Goal: Information Seeking & Learning: Learn about a topic

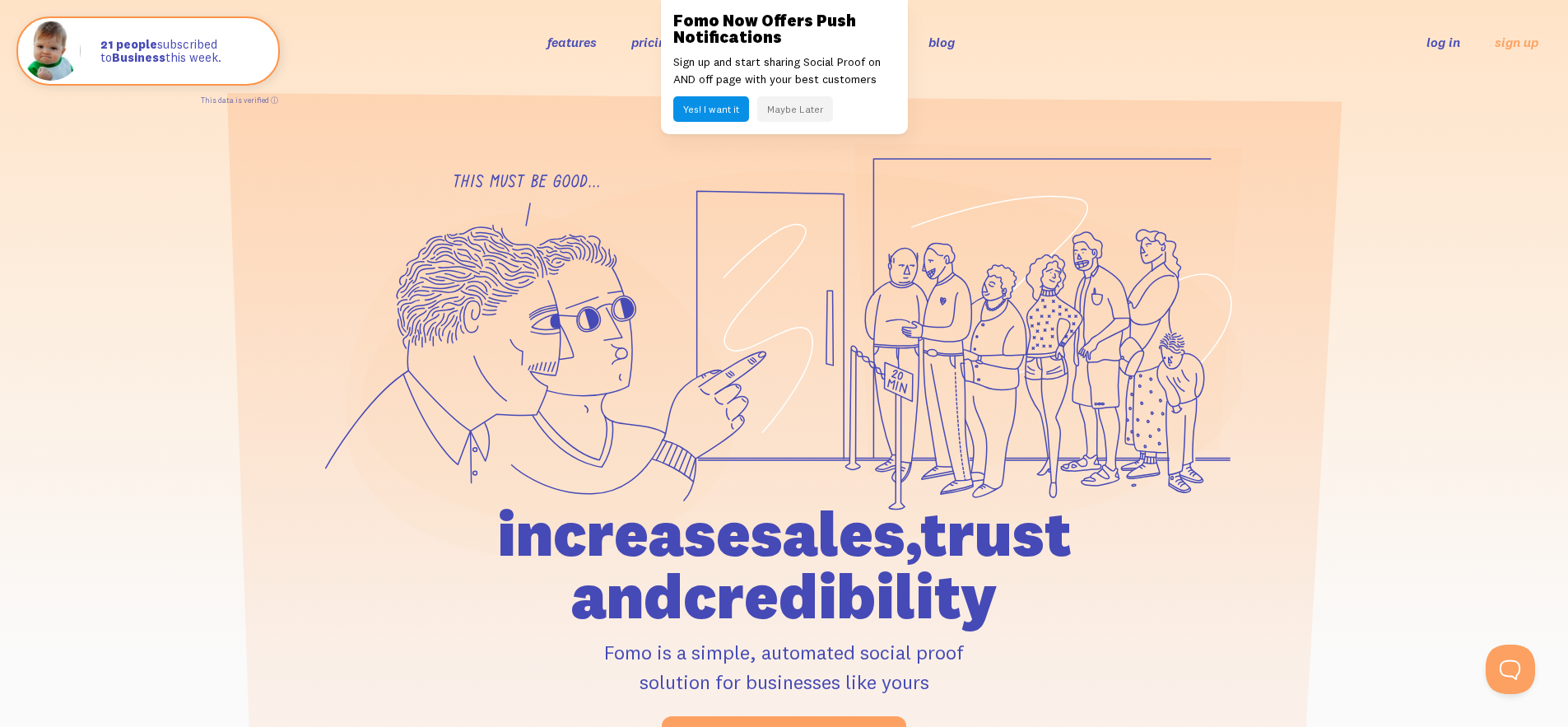
click at [799, 106] on button "Maybe Later" at bounding box center [794, 109] width 76 height 26
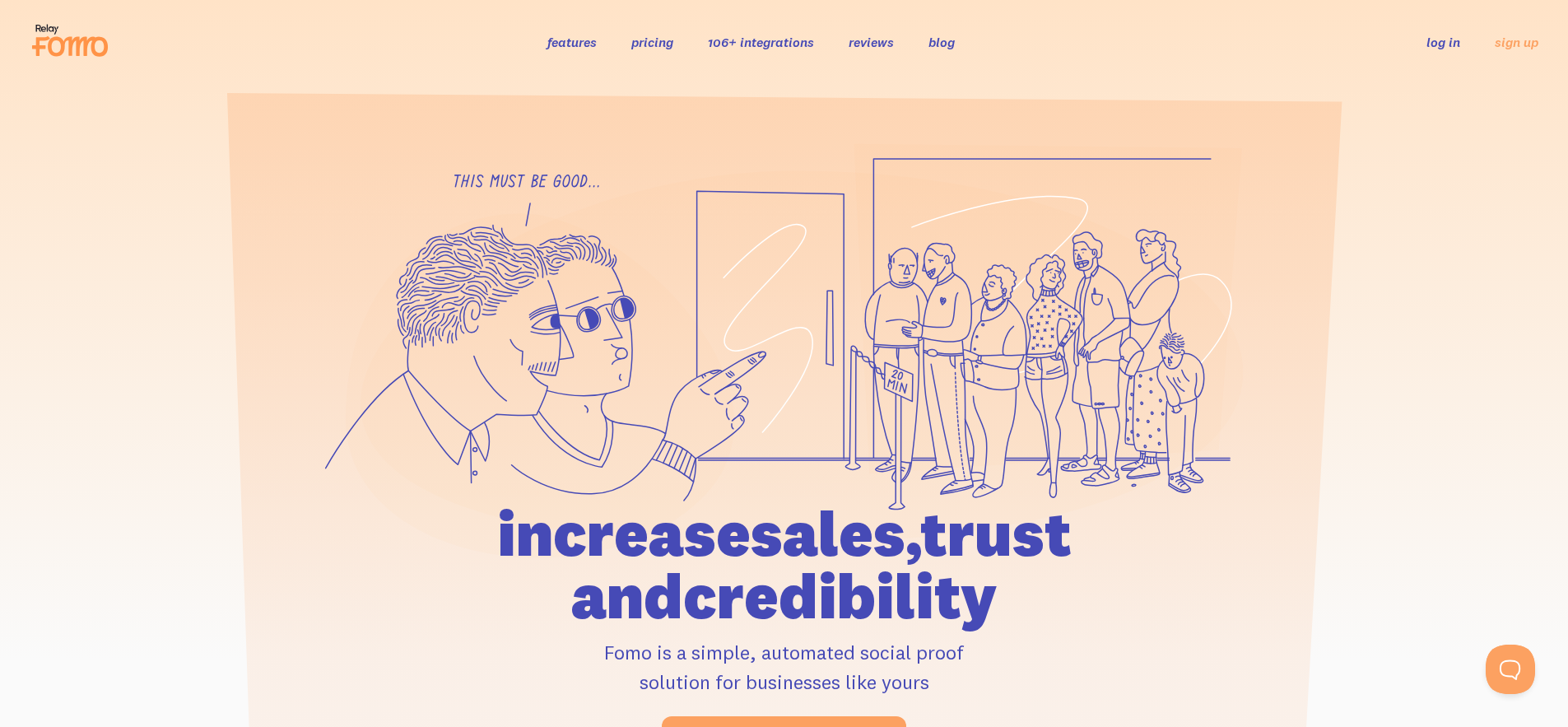
click at [637, 42] on link "pricing" at bounding box center [652, 42] width 42 height 17
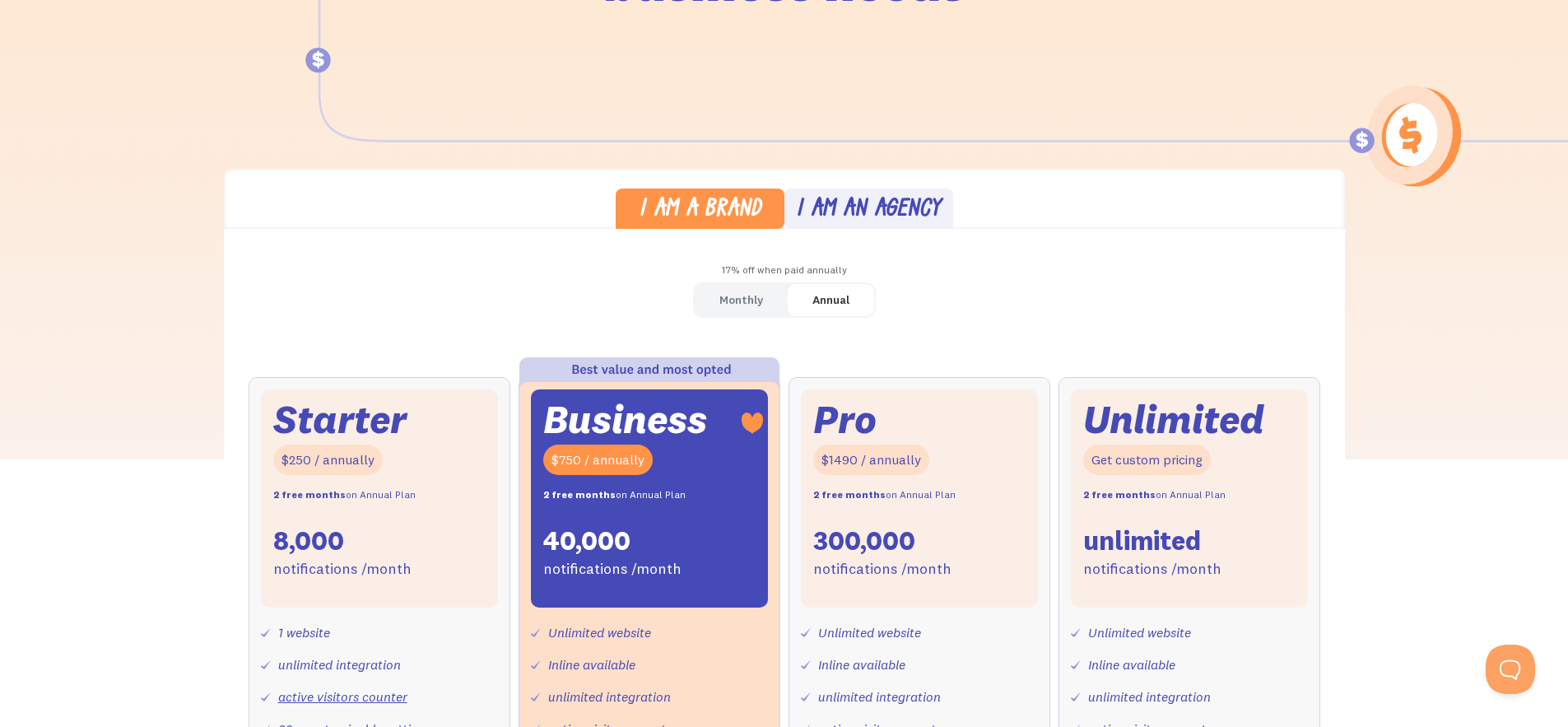
scroll to position [253, 0]
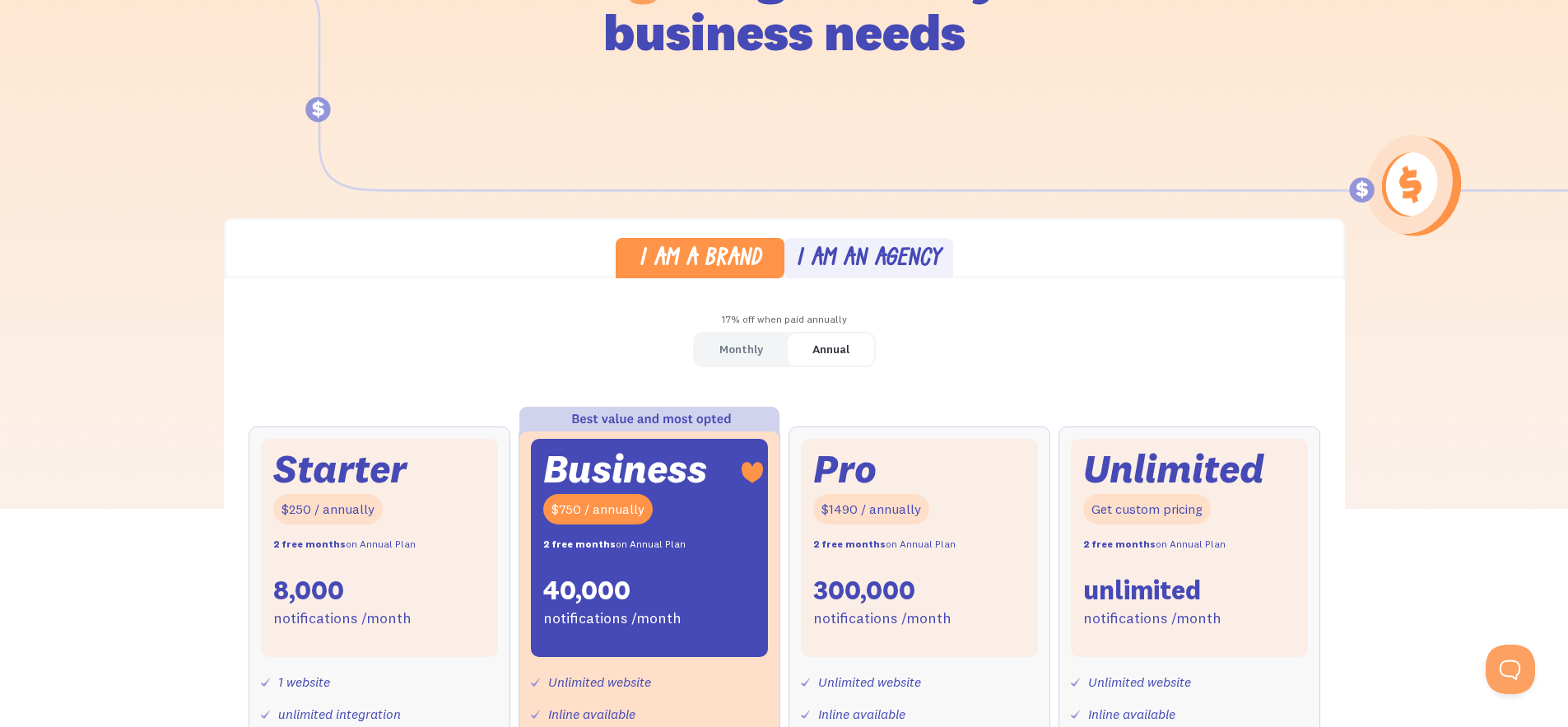
click at [922, 253] on div "I am an agency" at bounding box center [868, 259] width 145 height 24
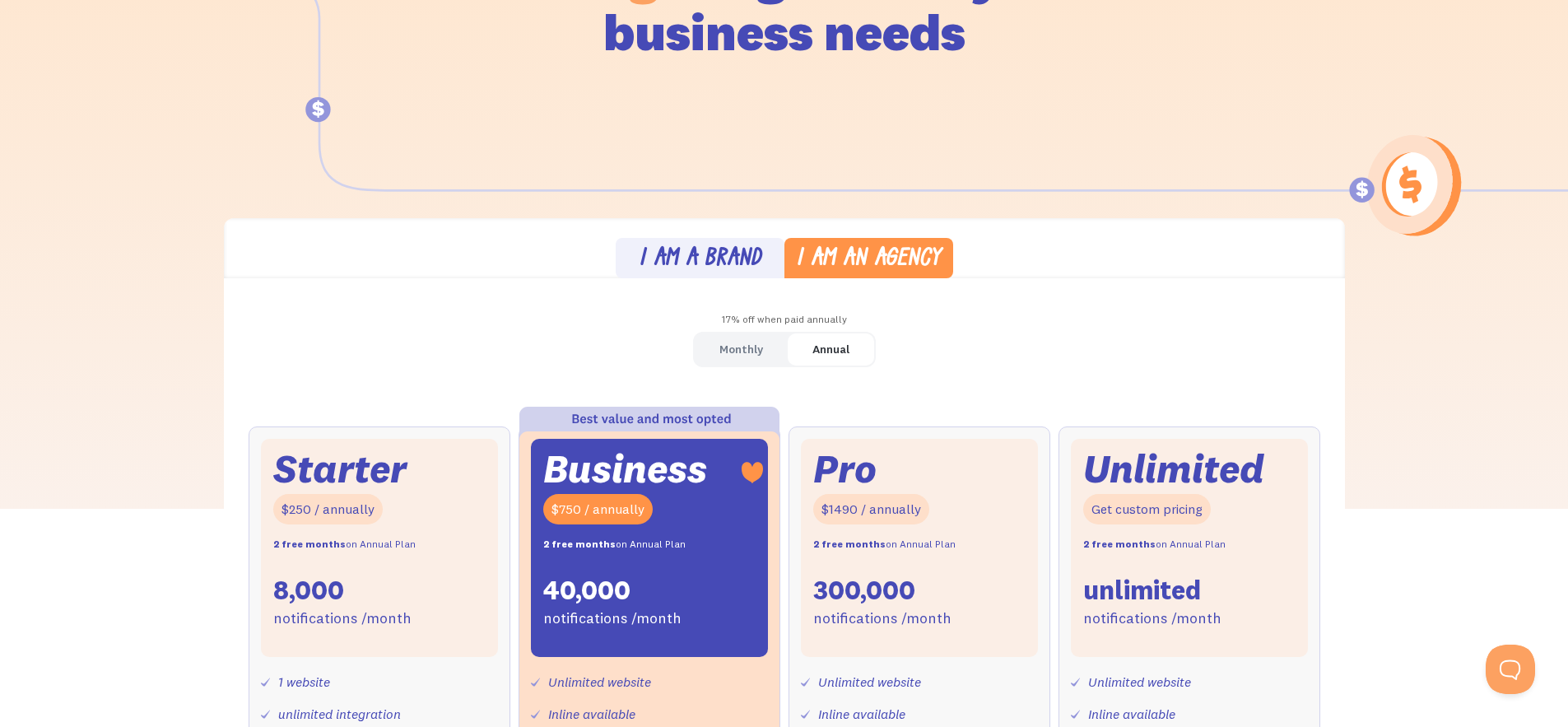
click at [666, 254] on div "I am a brand" at bounding box center [700, 259] width 123 height 24
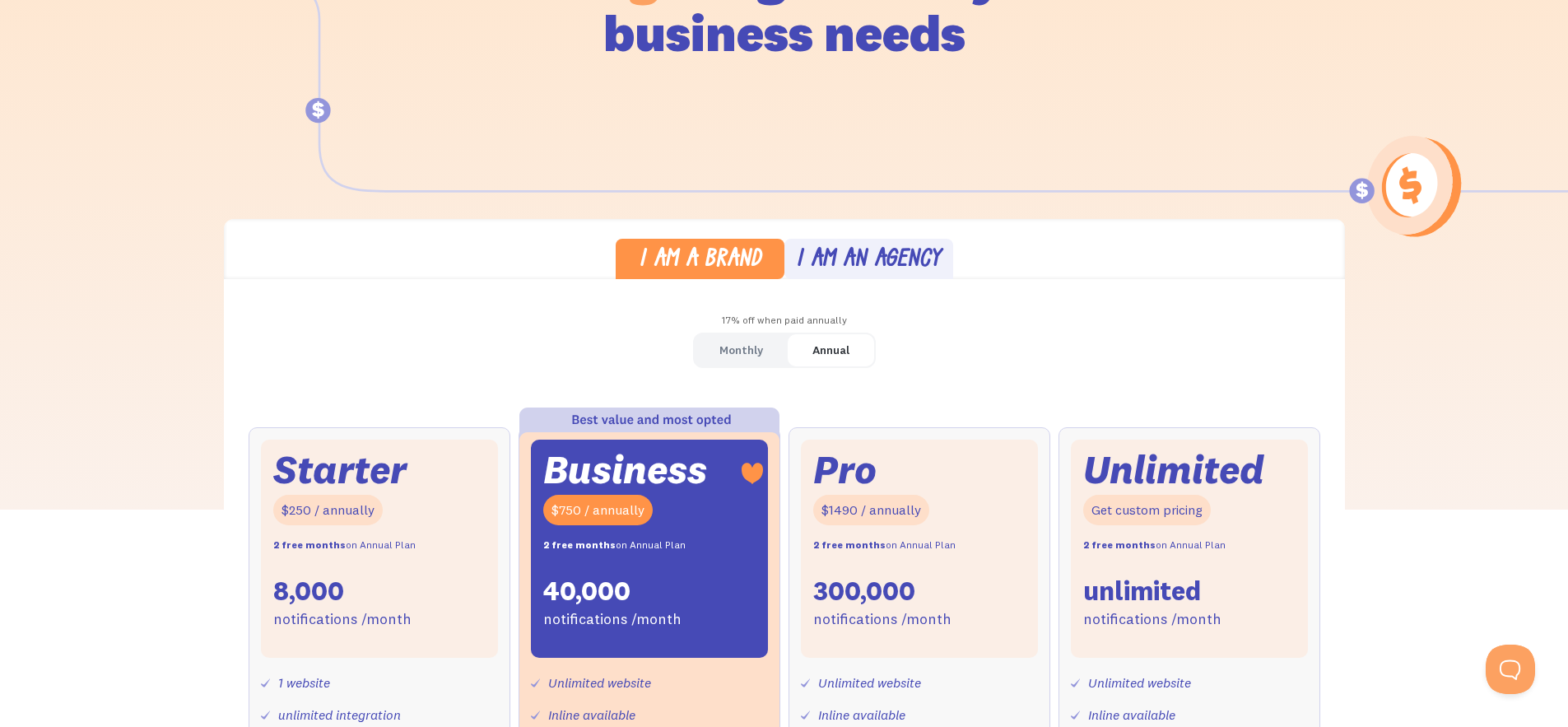
scroll to position [0, 0]
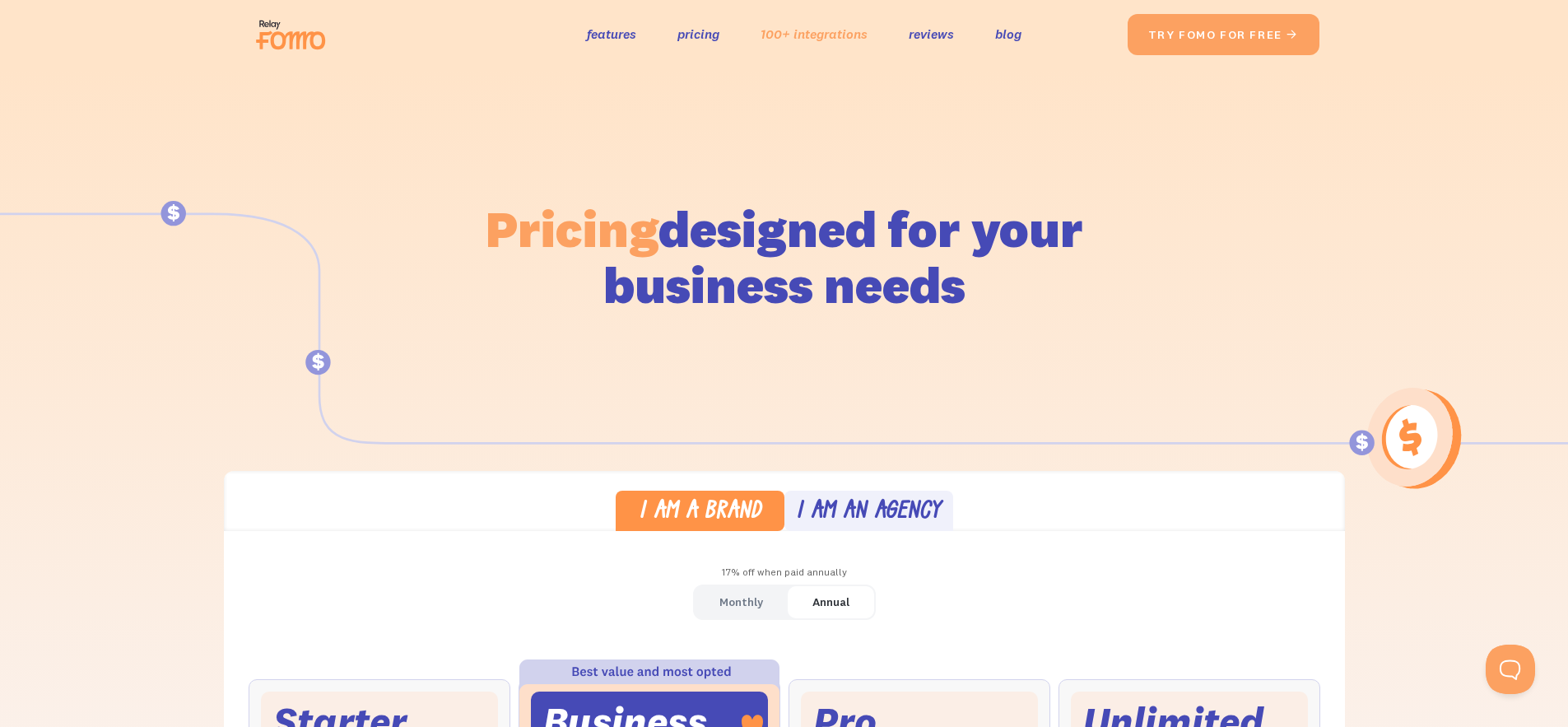
click at [824, 39] on link "100+ integrations" at bounding box center [813, 34] width 107 height 24
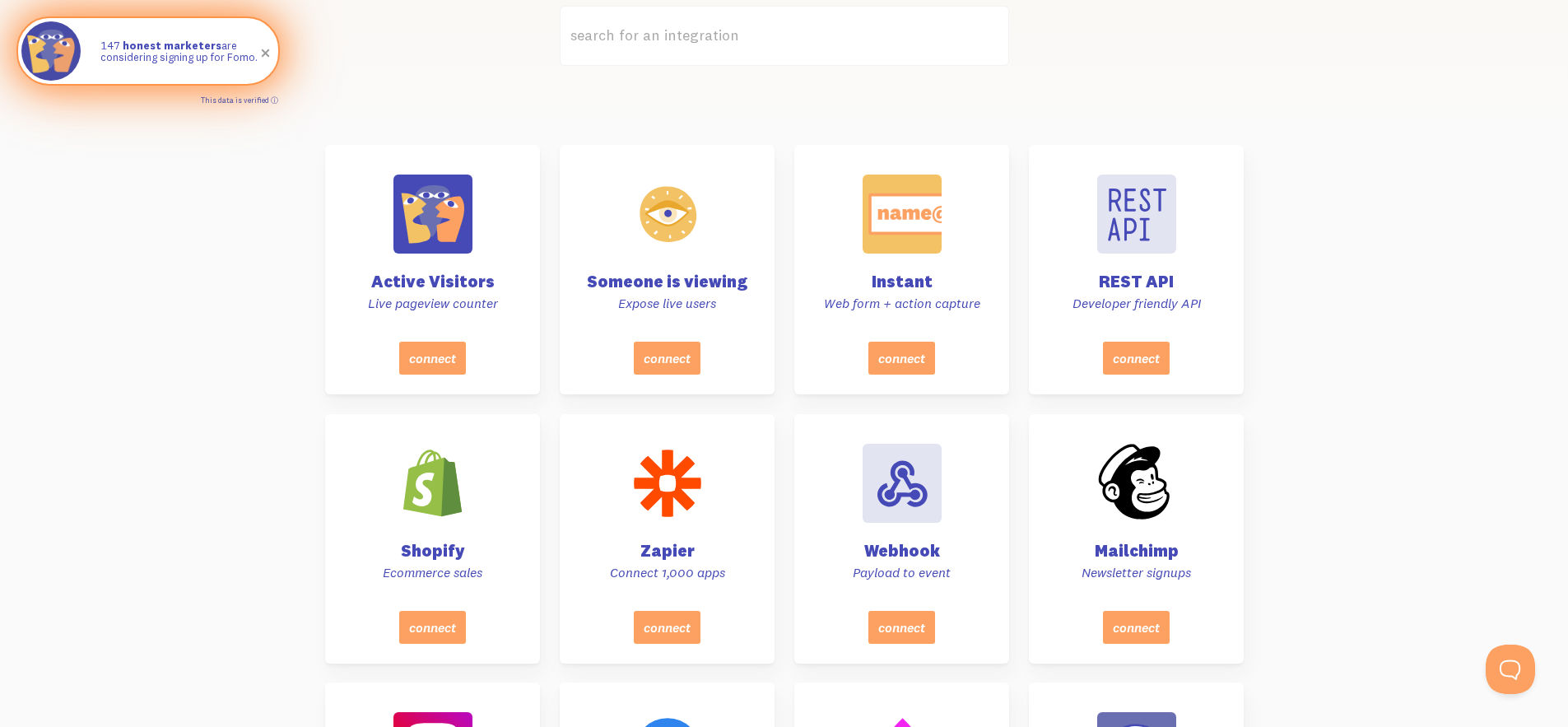
click at [276, 101] on link "This data is verified ⓘ" at bounding box center [239, 100] width 77 height 9
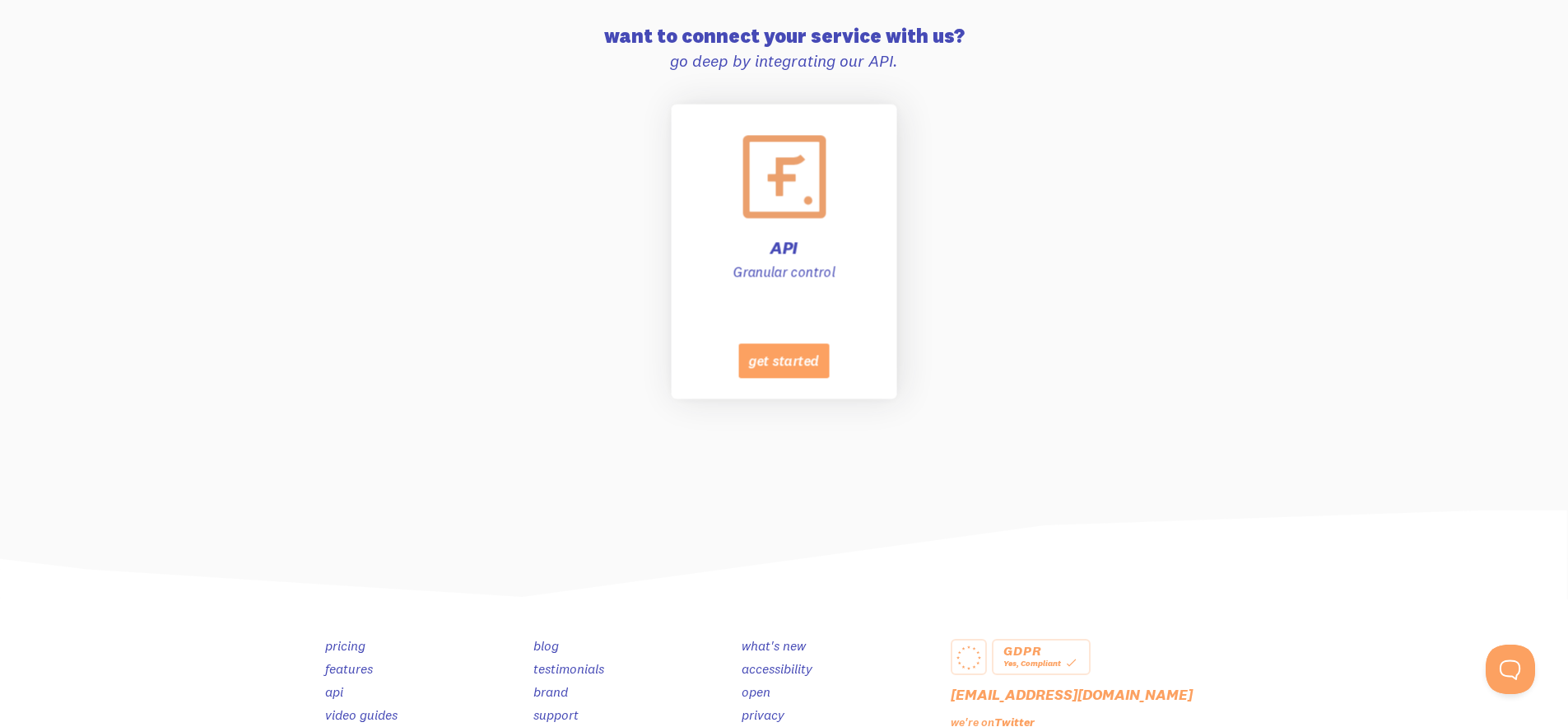
scroll to position [7930, 0]
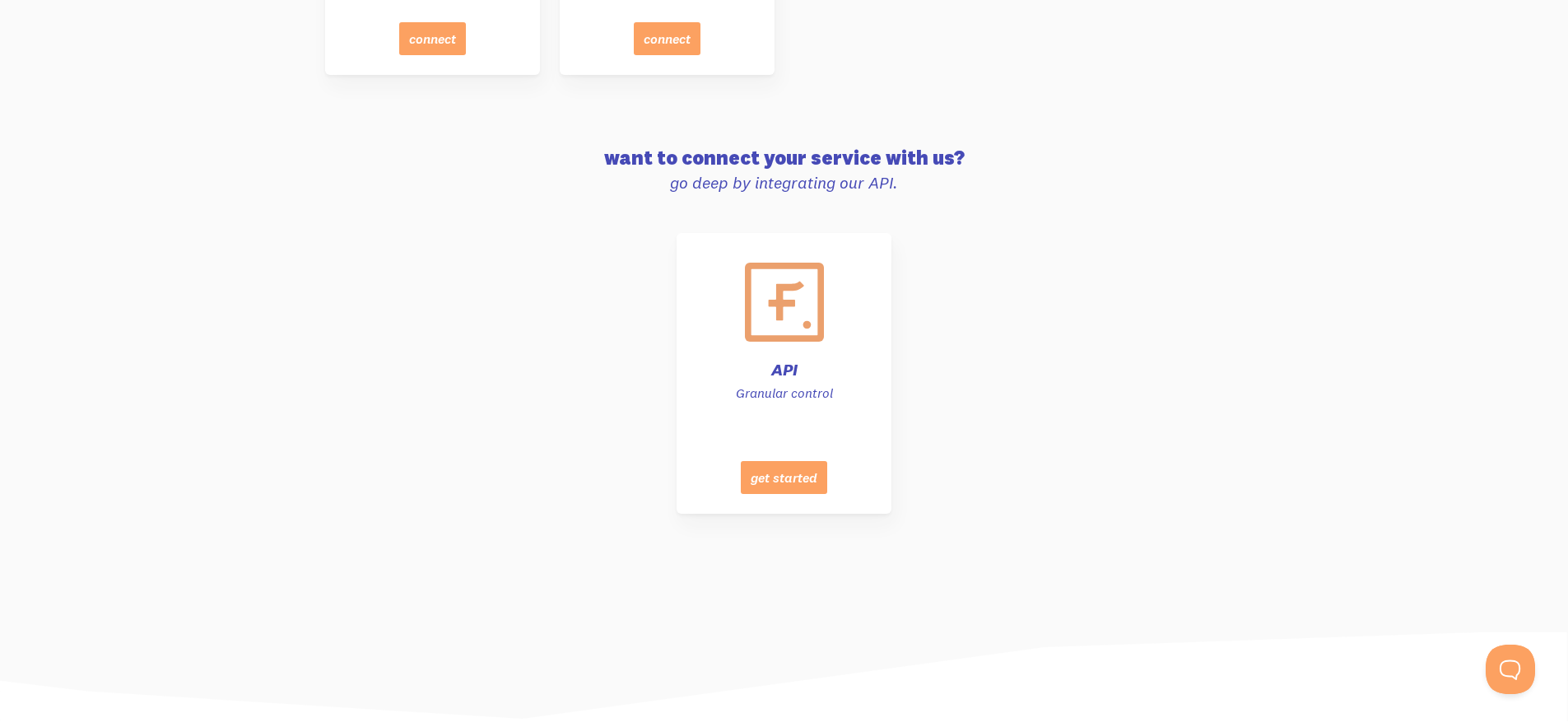
drag, startPoint x: 775, startPoint y: 184, endPoint x: 951, endPoint y: 194, distance: 176.3
click at [941, 194] on div "want to connect your service with us? go deep by integrating our API." at bounding box center [784, 169] width 918 height 46
click at [959, 194] on p "go deep by integrating our API." at bounding box center [784, 183] width 918 height 22
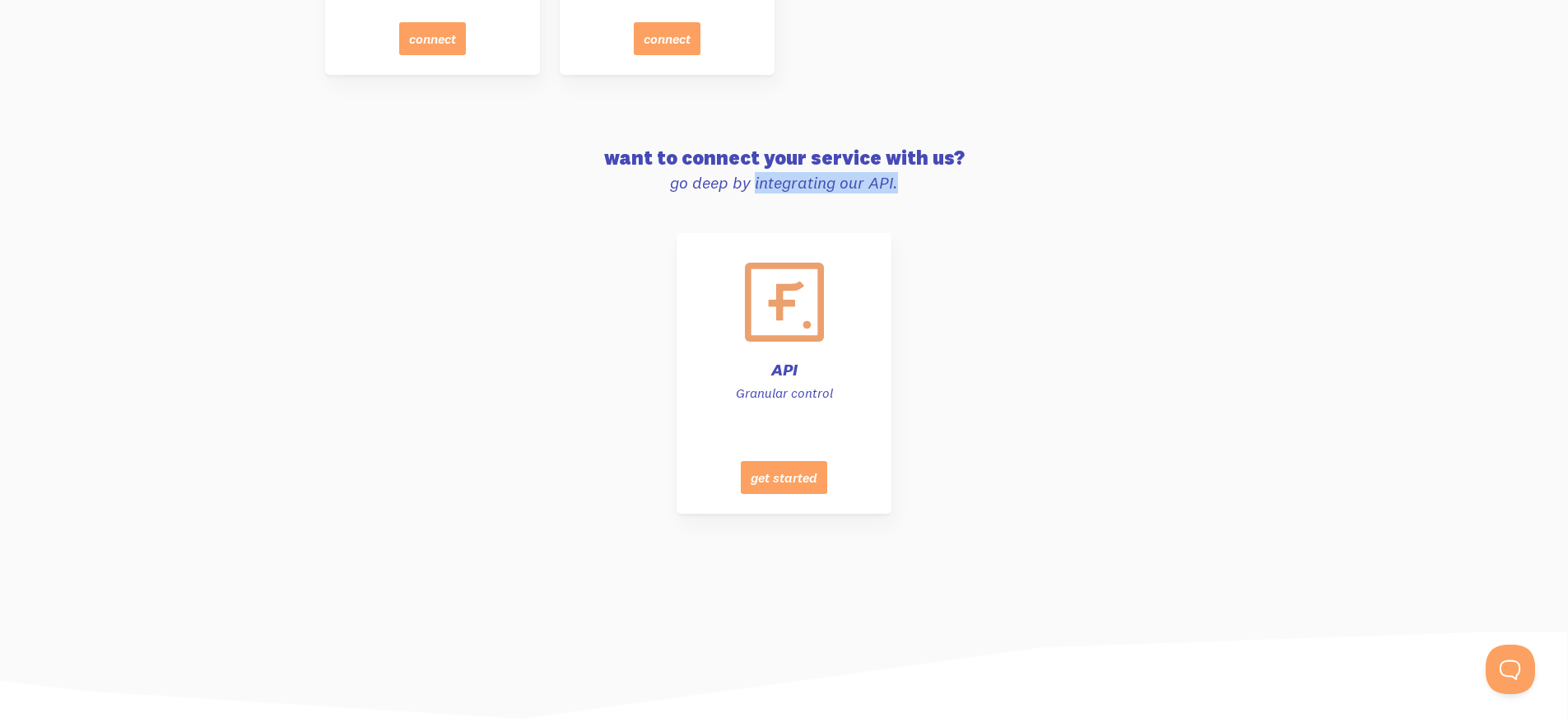
click at [958, 211] on div "can't find what you're looking for? email our team want to connect your service…" at bounding box center [784, 340] width 918 height 386
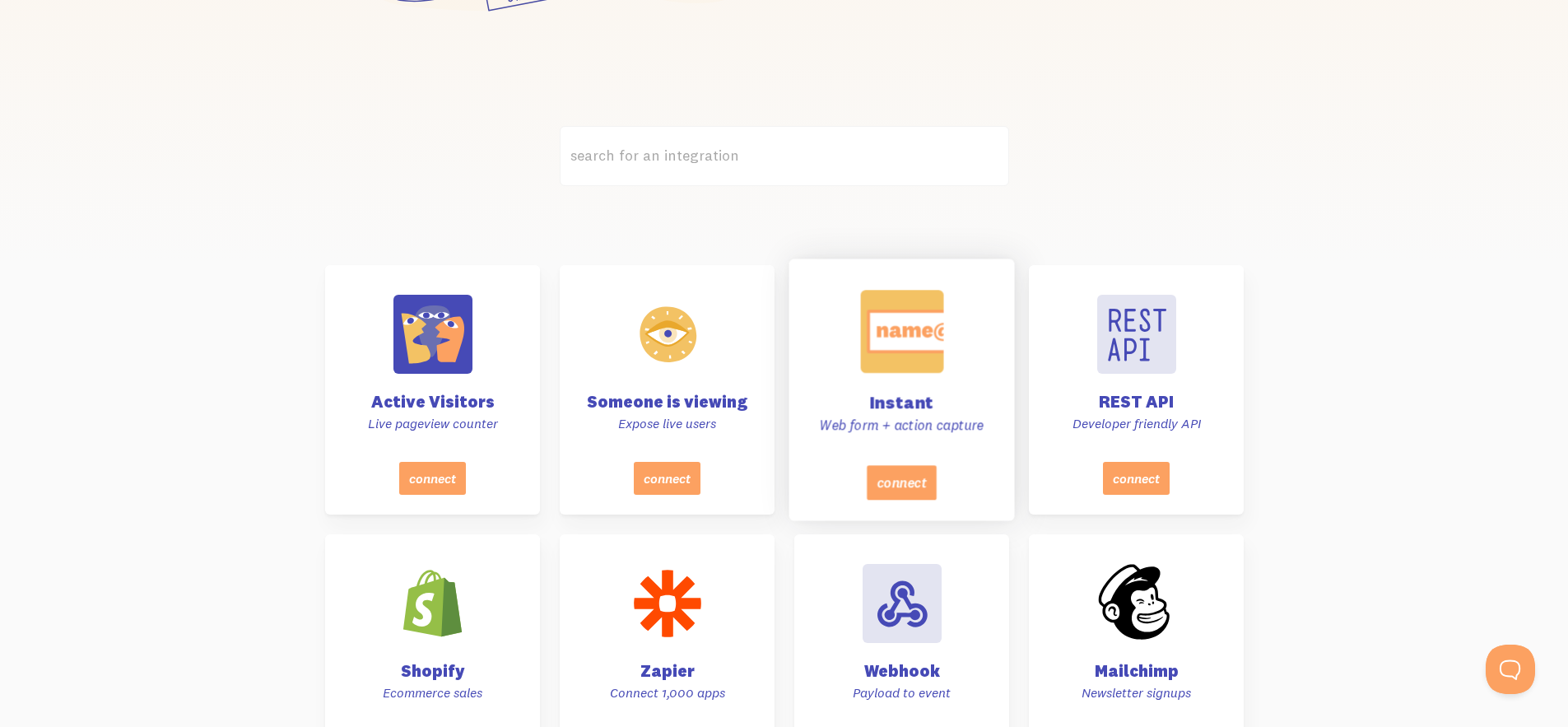
scroll to position [0, 0]
